Goal: Find contact information: Find contact information

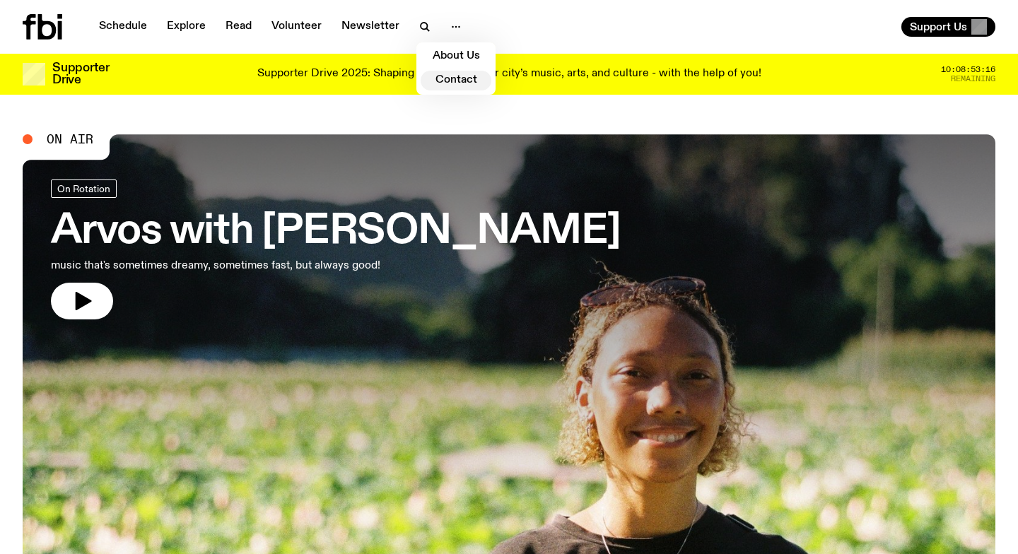
click at [454, 71] on link "Contact" at bounding box center [455, 81] width 71 height 20
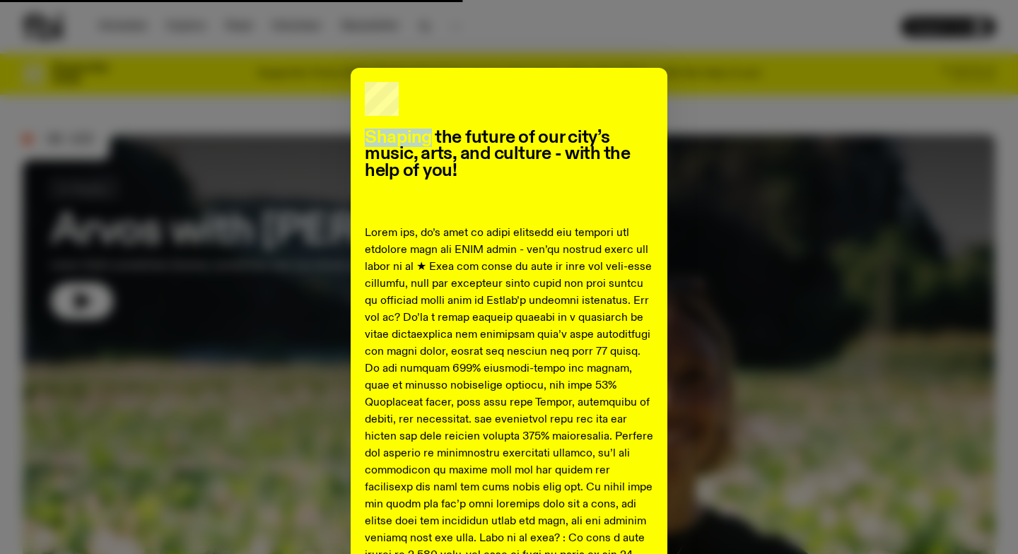
click at [454, 71] on div "Shaping the future of our city’s music, arts, and culture - with the help of yo…" at bounding box center [509, 277] width 1018 height 554
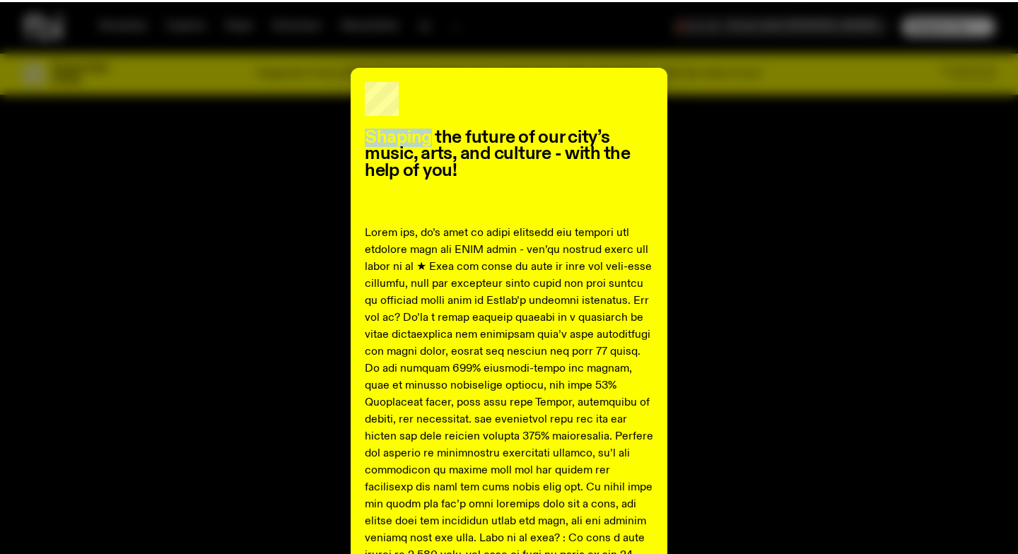
click at [451, 38] on div "Shaping the future of our city’s music, arts, and culture - with the help of yo…" at bounding box center [509, 277] width 1018 height 554
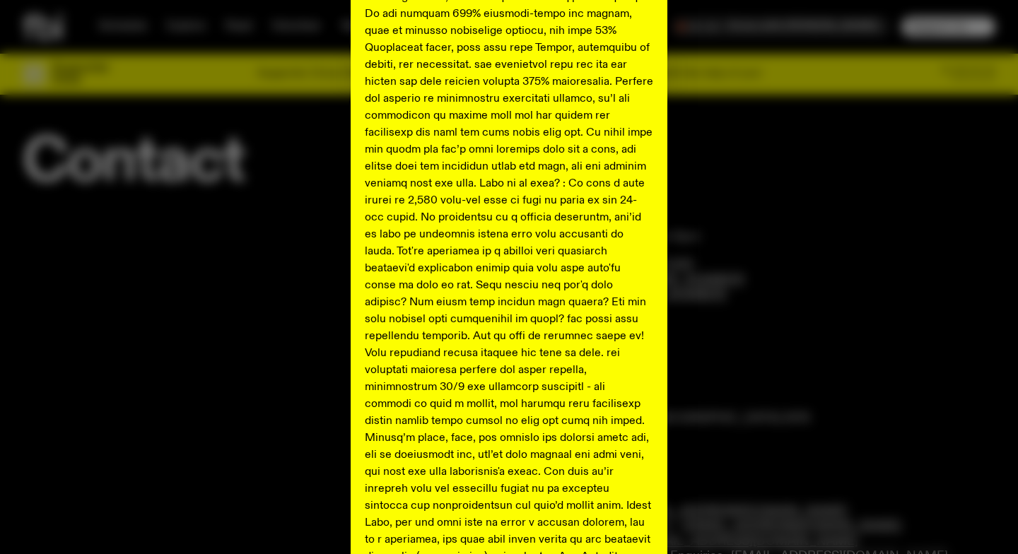
scroll to position [683, 0]
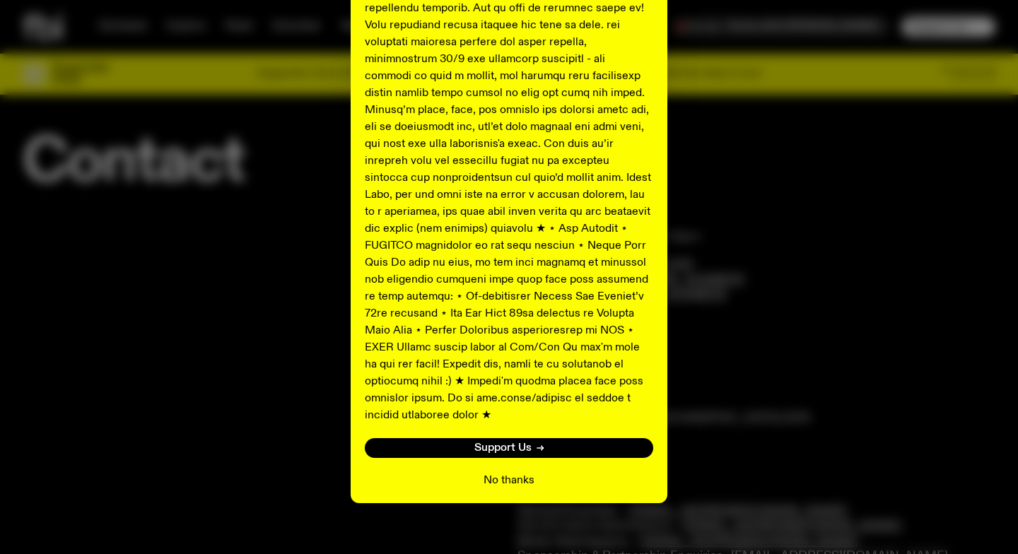
click at [513, 472] on button "No thanks" at bounding box center [508, 480] width 51 height 17
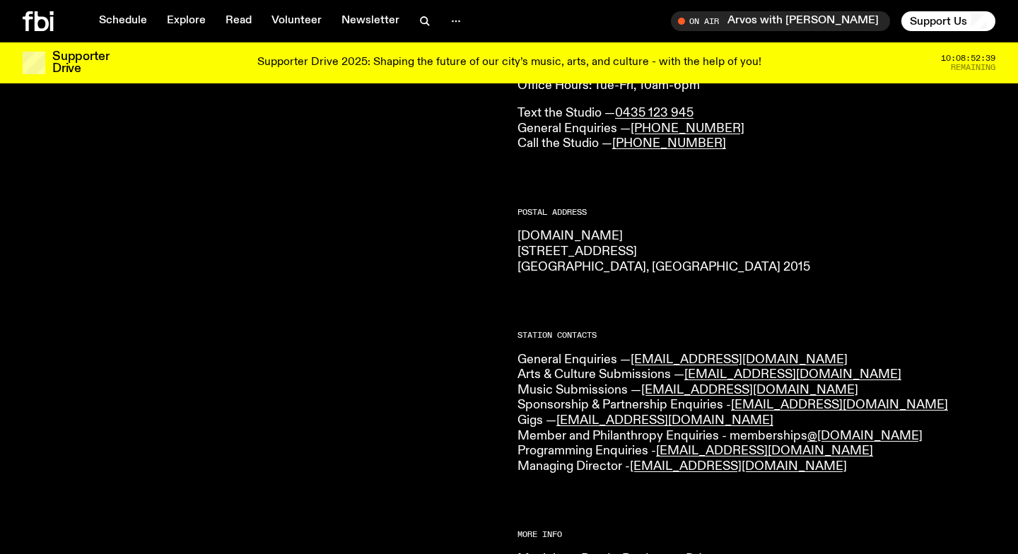
scroll to position [0, 0]
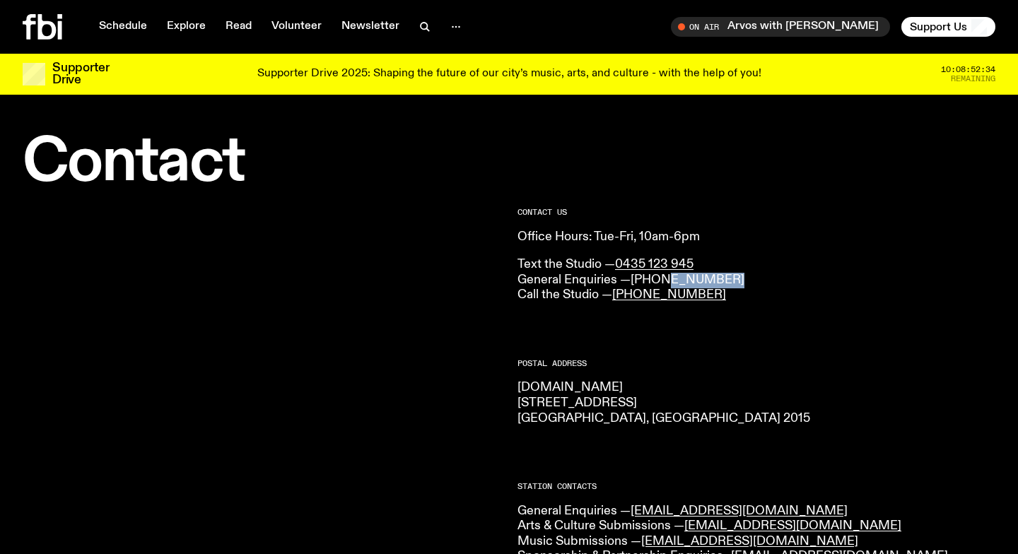
drag, startPoint x: 745, startPoint y: 281, endPoint x: 660, endPoint y: 282, distance: 84.8
click at [660, 282] on p "Text the Studio — 0435 123 945 General Enquiries — [PHONE_NUMBER] Call the Stud…" at bounding box center [756, 280] width 478 height 46
copy link "9030 6940"
drag, startPoint x: 643, startPoint y: 401, endPoint x: 517, endPoint y: 404, distance: 126.5
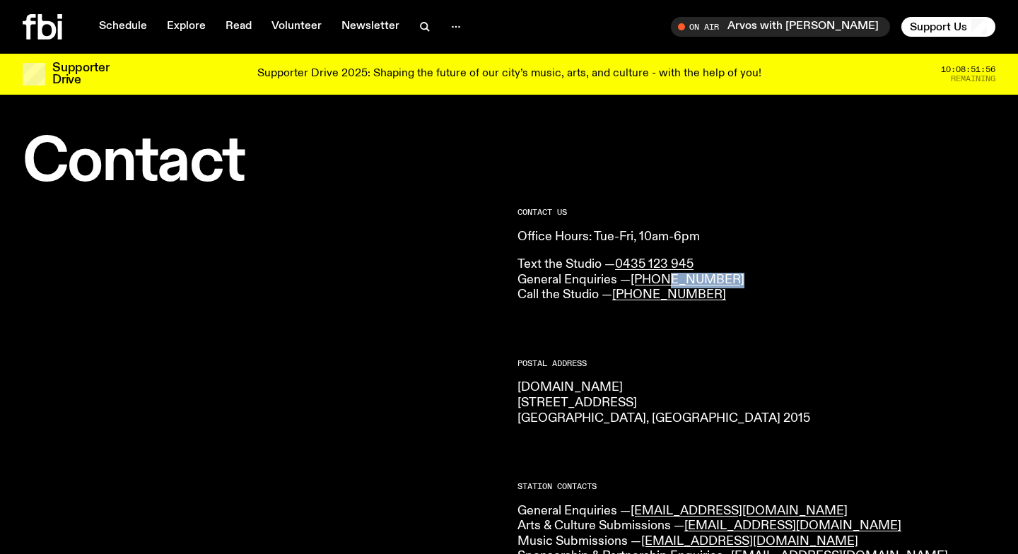
copy p "[STREET_ADDRESS]"
